Goal: Information Seeking & Learning: Check status

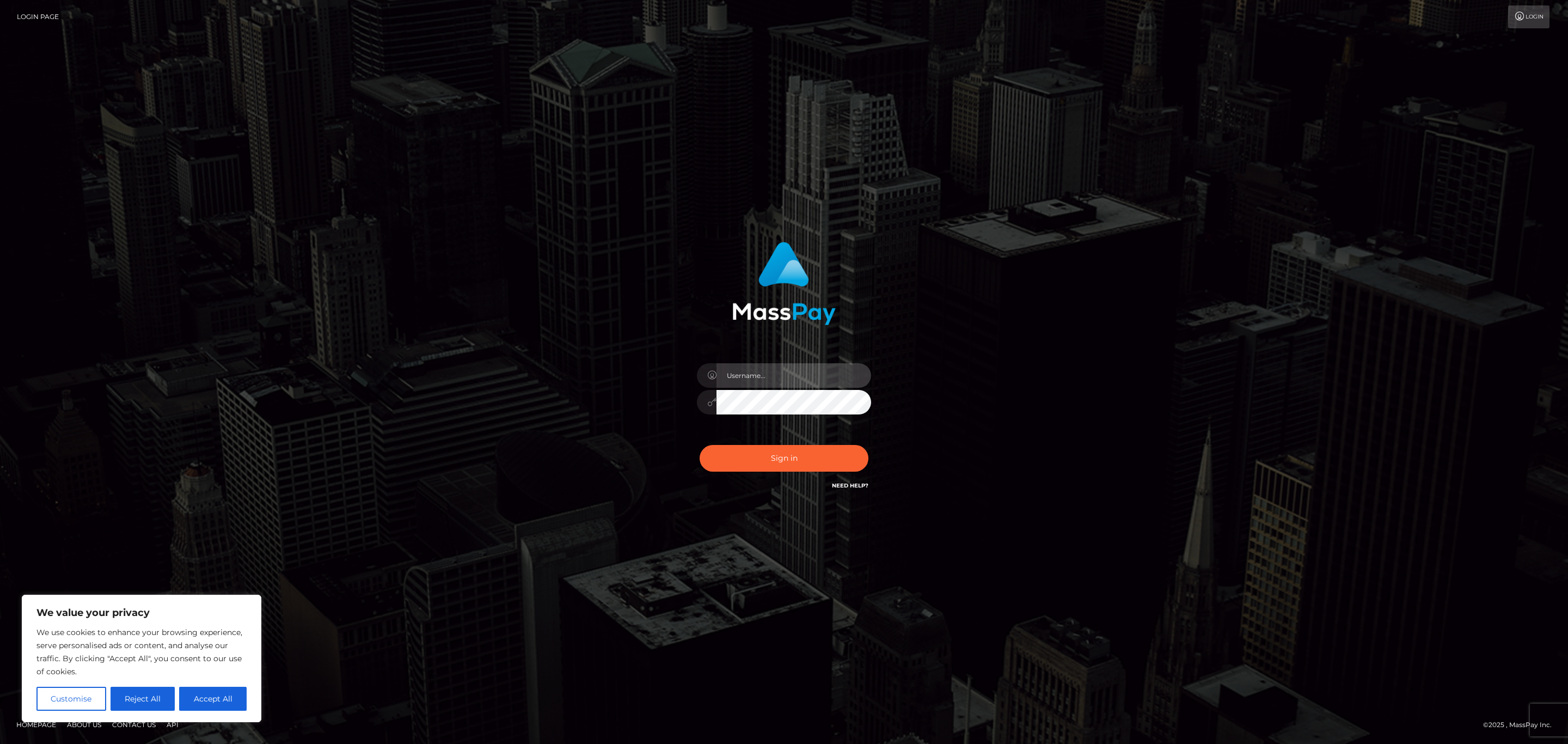
type input "sean.megabonanza"
click at [777, 374] on input "sean.megabonanza" at bounding box center [794, 376] width 155 height 24
click at [737, 466] on button "Sign in" at bounding box center [783, 458] width 169 height 27
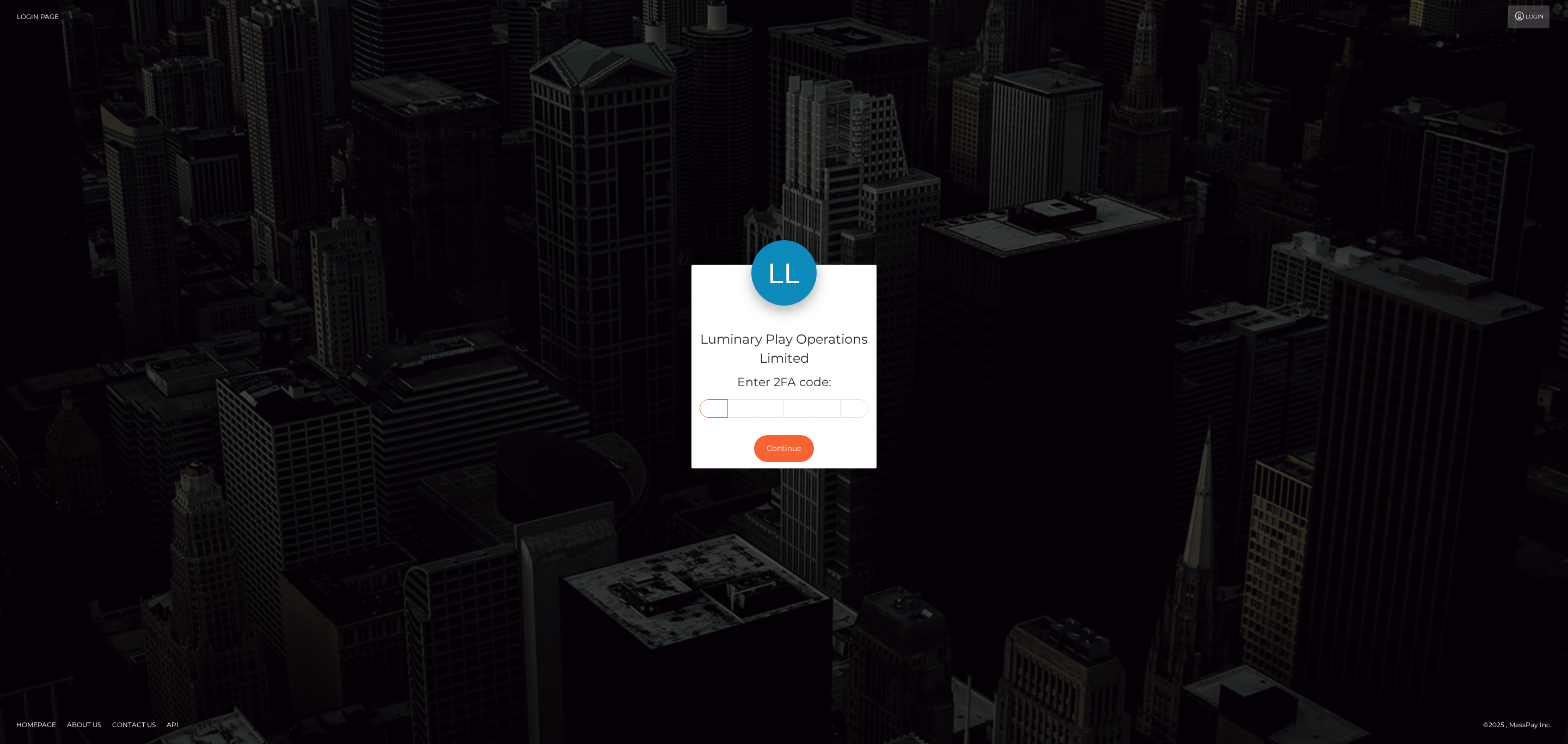
click at [726, 412] on input "text" at bounding box center [713, 409] width 29 height 18
paste input "2"
type input "2"
type input "3"
type input "1"
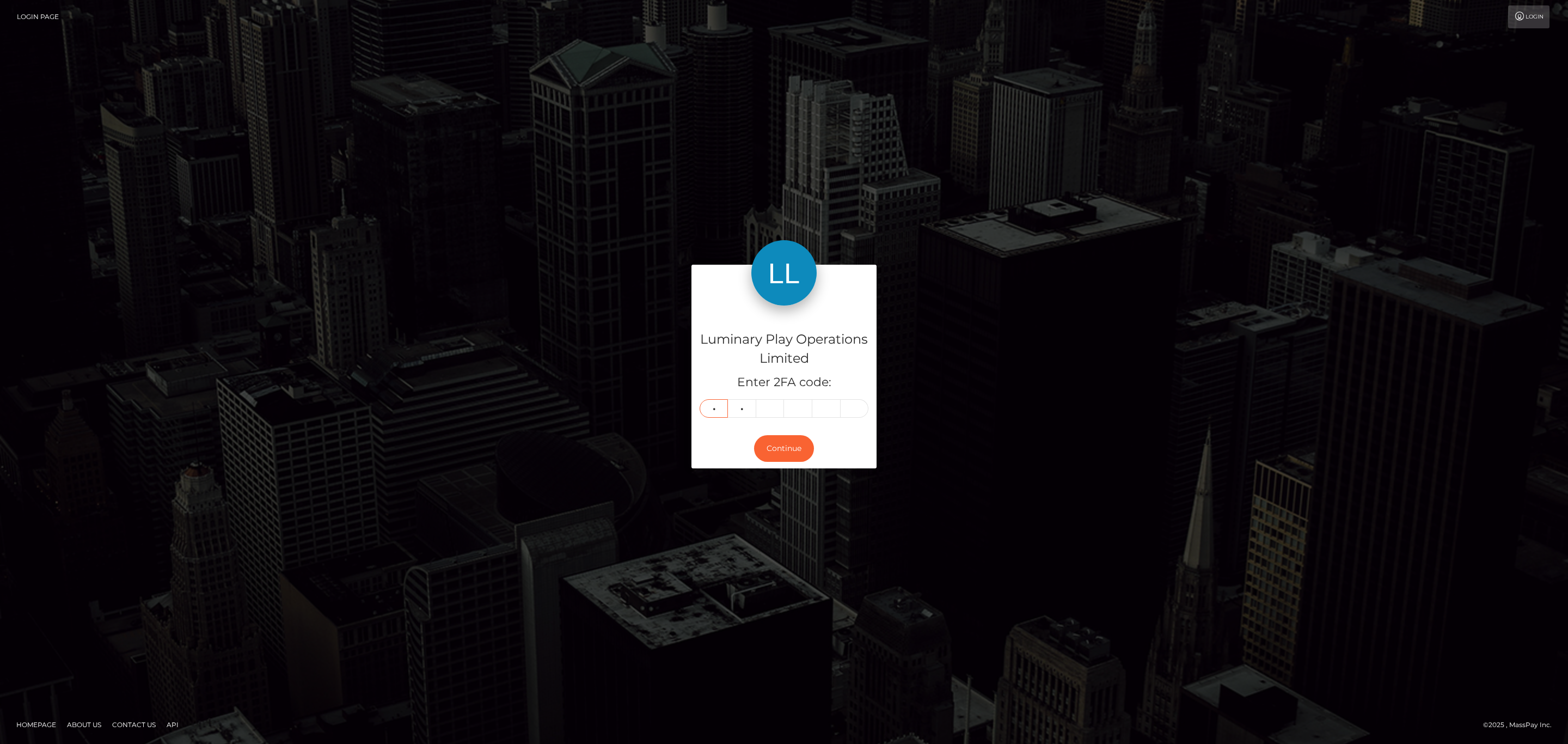
type input "1"
type input "0"
type input "4"
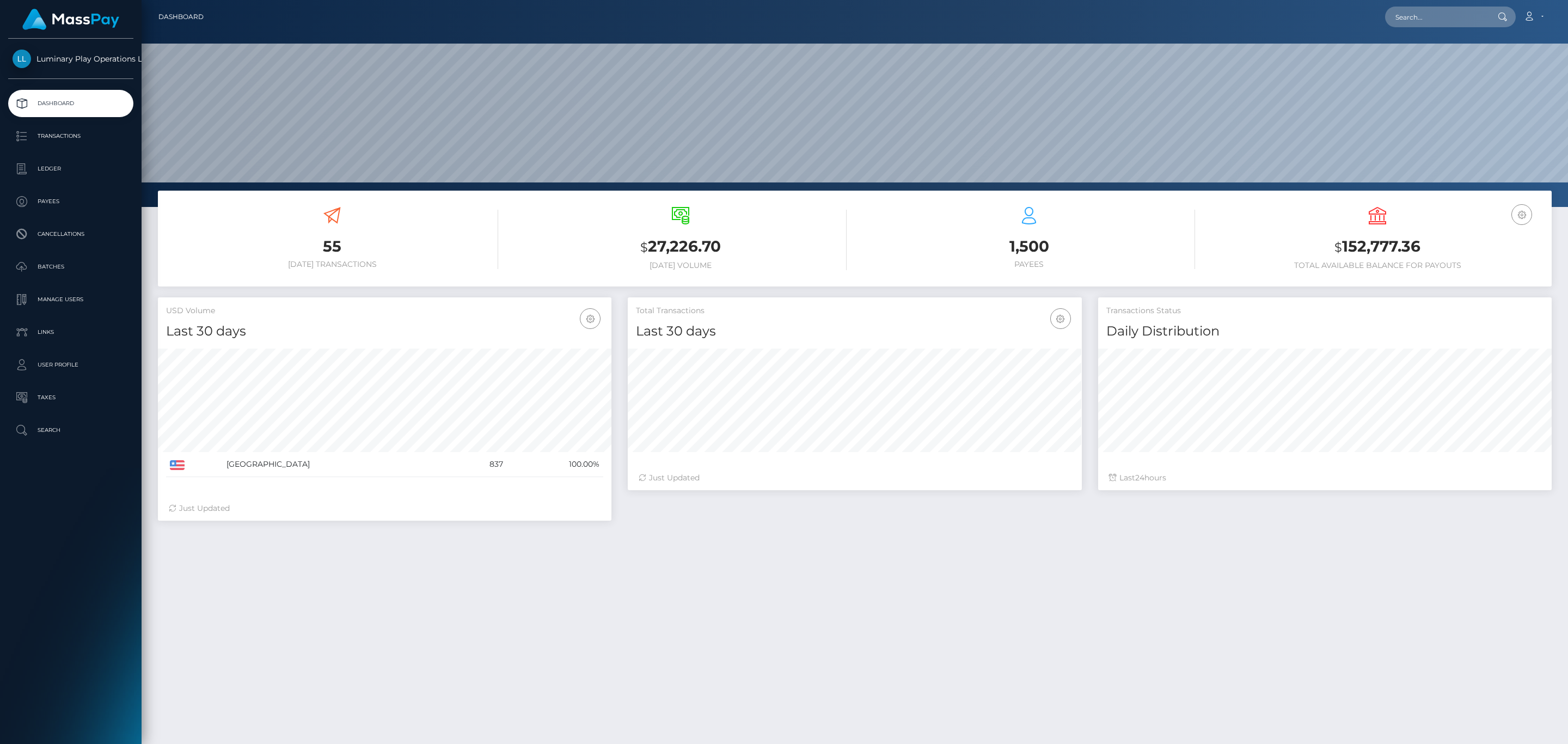
scroll to position [193, 453]
click at [57, 142] on p "Transactions" at bounding box center [71, 136] width 116 height 16
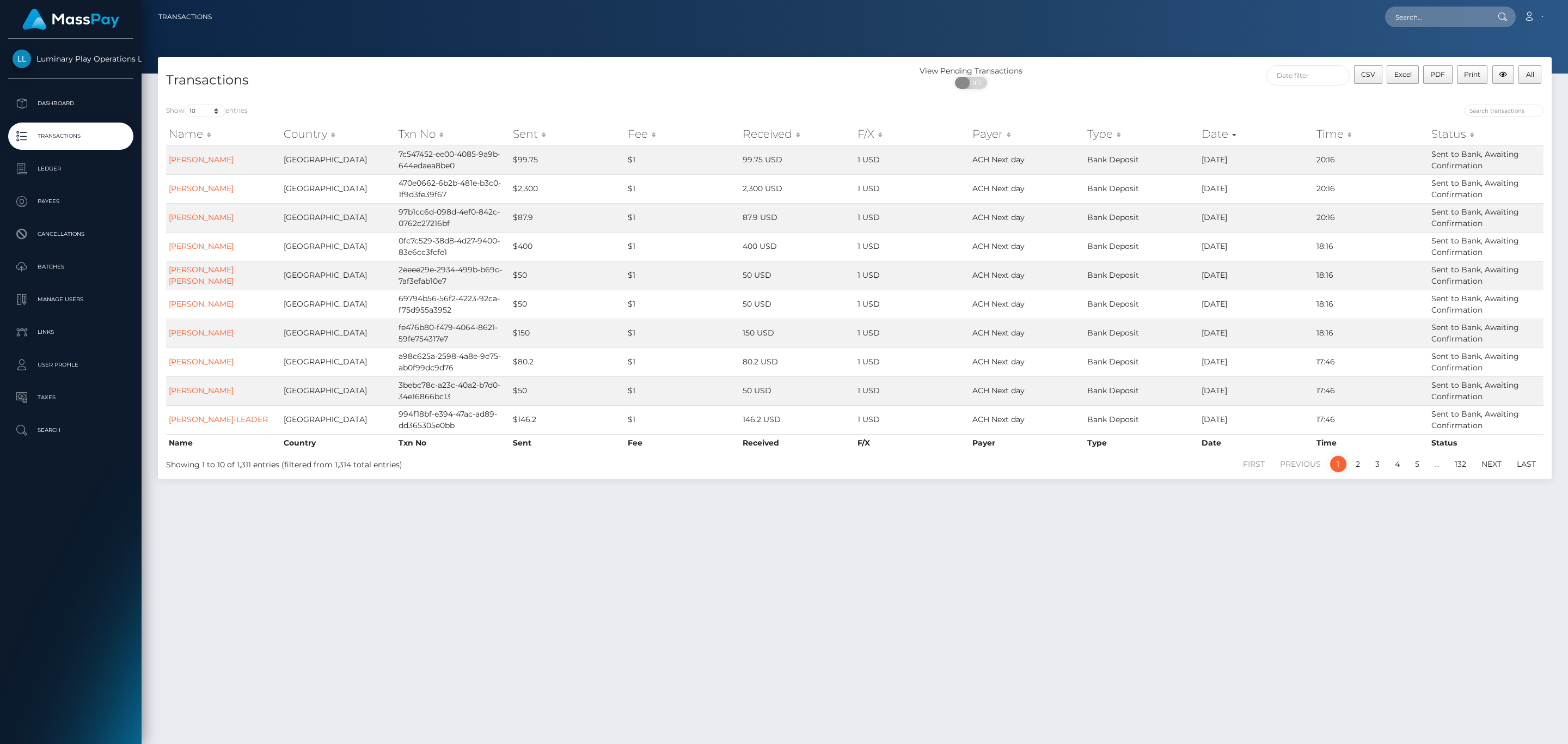
click at [980, 79] on span "OFF" at bounding box center [975, 83] width 27 height 12
checkbox input "true"
drag, startPoint x: 1293, startPoint y: 79, endPoint x: 1310, endPoint y: 83, distance: 17.5
click at [1293, 79] on input "text" at bounding box center [1307, 75] width 83 height 20
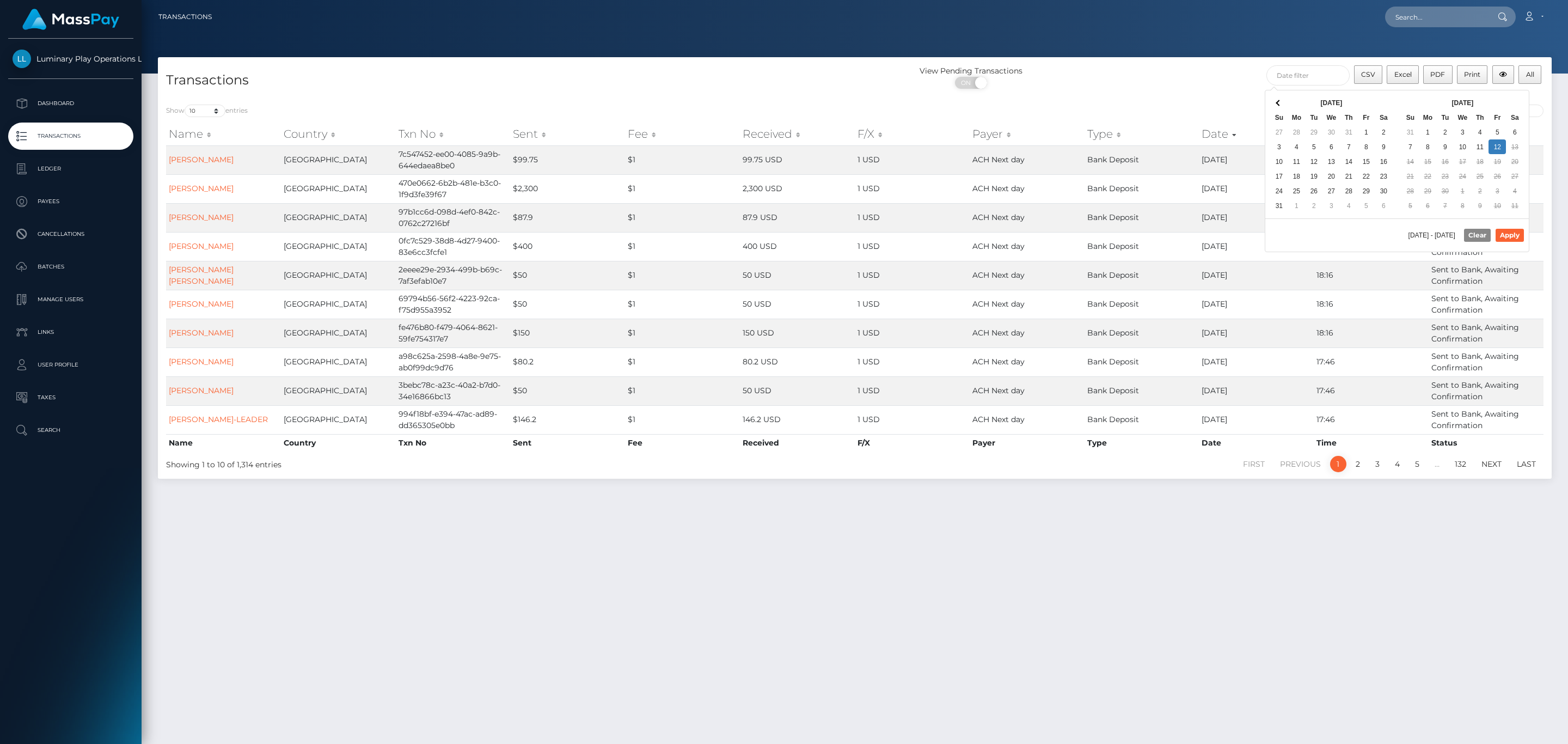
click at [1505, 93] on div "Sep 2025 Su Mo Tu We Th Fr Sa 31 1 2 3 4 5 6 7 8 9 10 11 12 13 14 15 16 17 18 1…" at bounding box center [1463, 154] width 131 height 128
click at [1503, 234] on button "Apply" at bounding box center [1510, 235] width 29 height 13
type input "09/01/2025 - 09/12/2025"
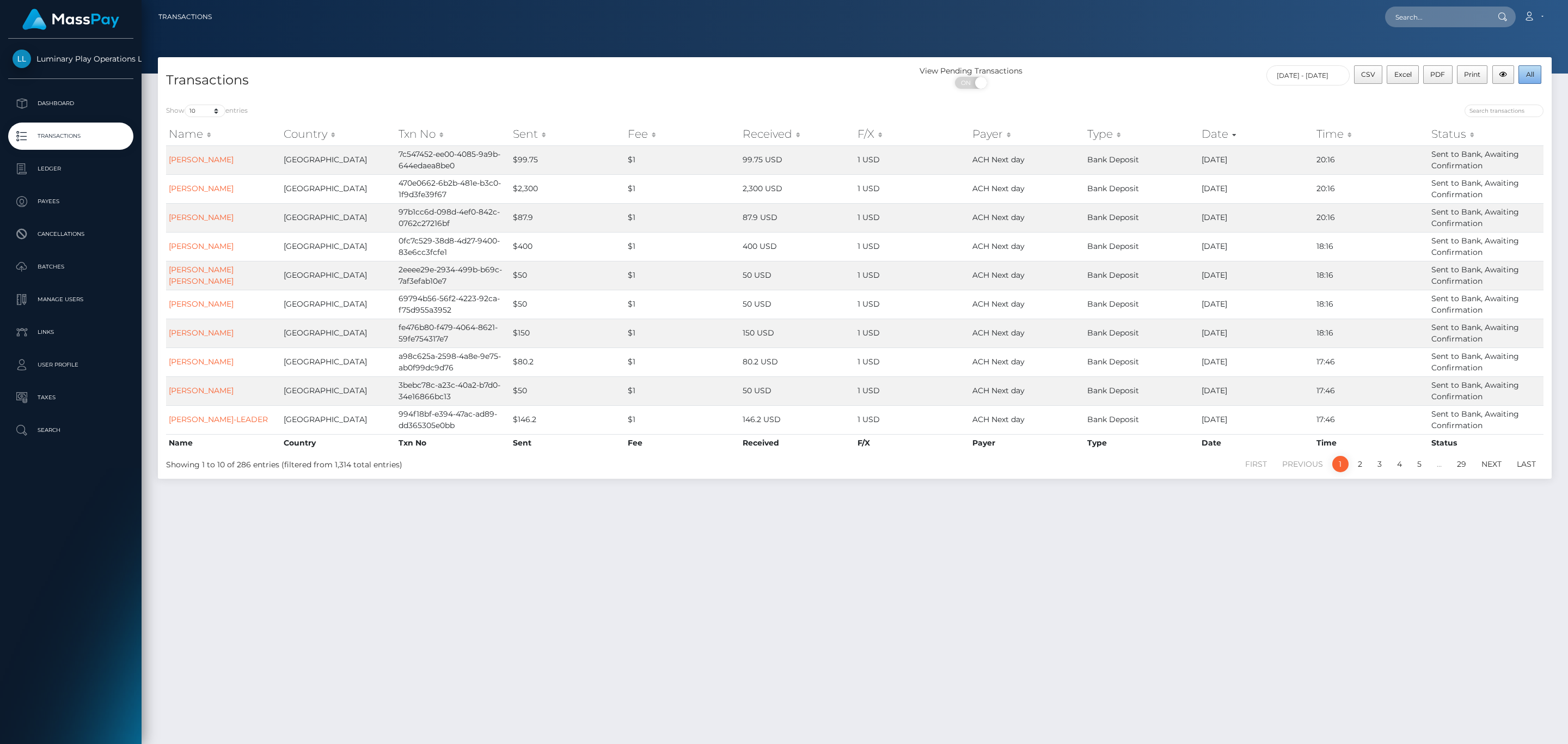
click at [1529, 77] on span "All" at bounding box center [1530, 74] width 8 height 8
click at [1452, 2] on nav "Transactions Loading... Loading... Account Logout" at bounding box center [855, 16] width 1426 height 33
click at [1442, 23] on input "text" at bounding box center [1436, 17] width 102 height 21
paste input "366292"
click at [1440, 13] on input "366292" at bounding box center [1436, 17] width 102 height 21
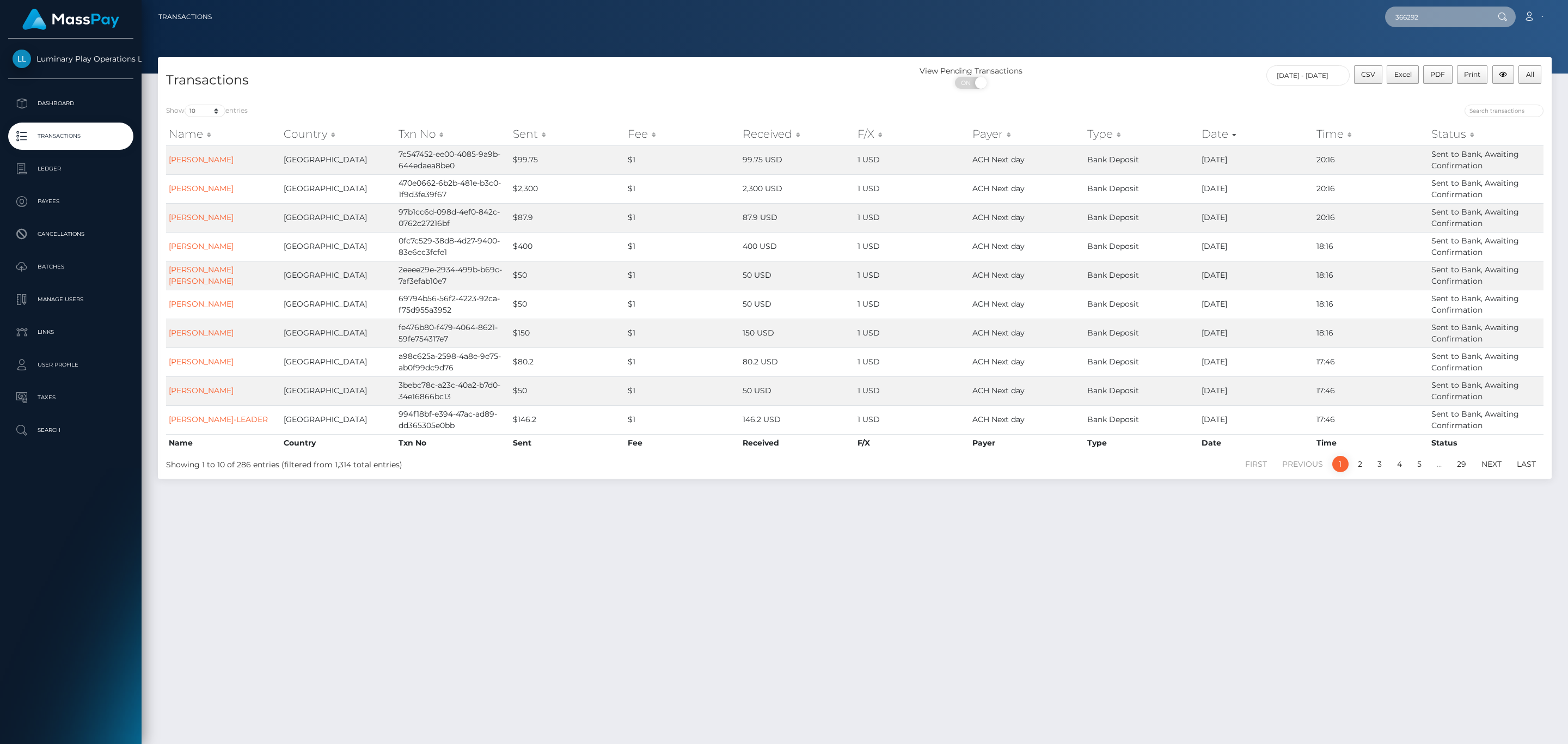
paste input "d56e37f8-aea2-47c0-b6d6-6f3baa5606db"
click at [1441, 7] on input "d56e37f8-aea2-47c0-b6d6-6f3baa5606db" at bounding box center [1436, 17] width 102 height 21
paste input "122113193"
type input "122113193"
click at [1429, 51] on link "KARANPAL SINGH" at bounding box center [1428, 56] width 87 height 20
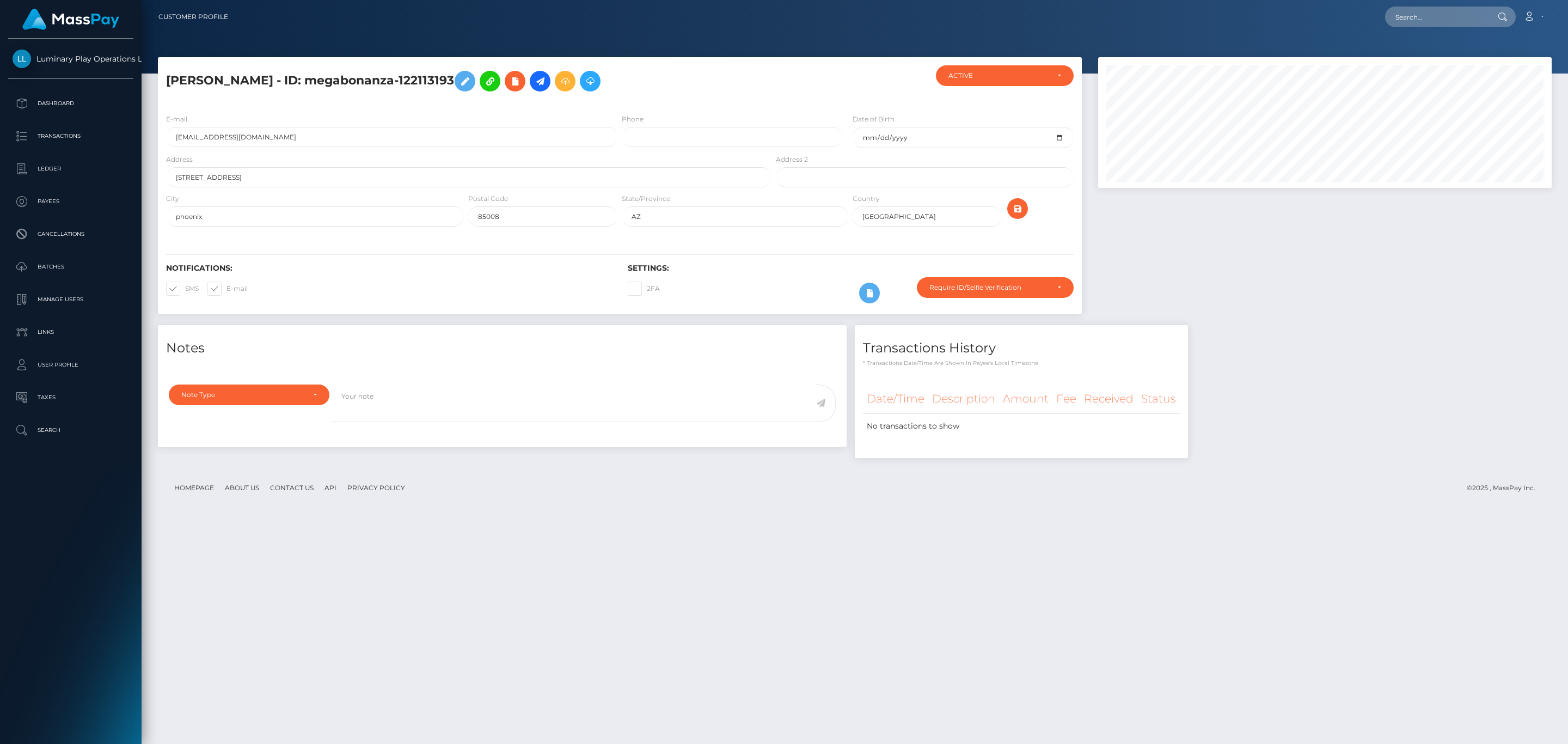
scroll to position [131, 453]
